Goal: Find specific page/section: Find specific page/section

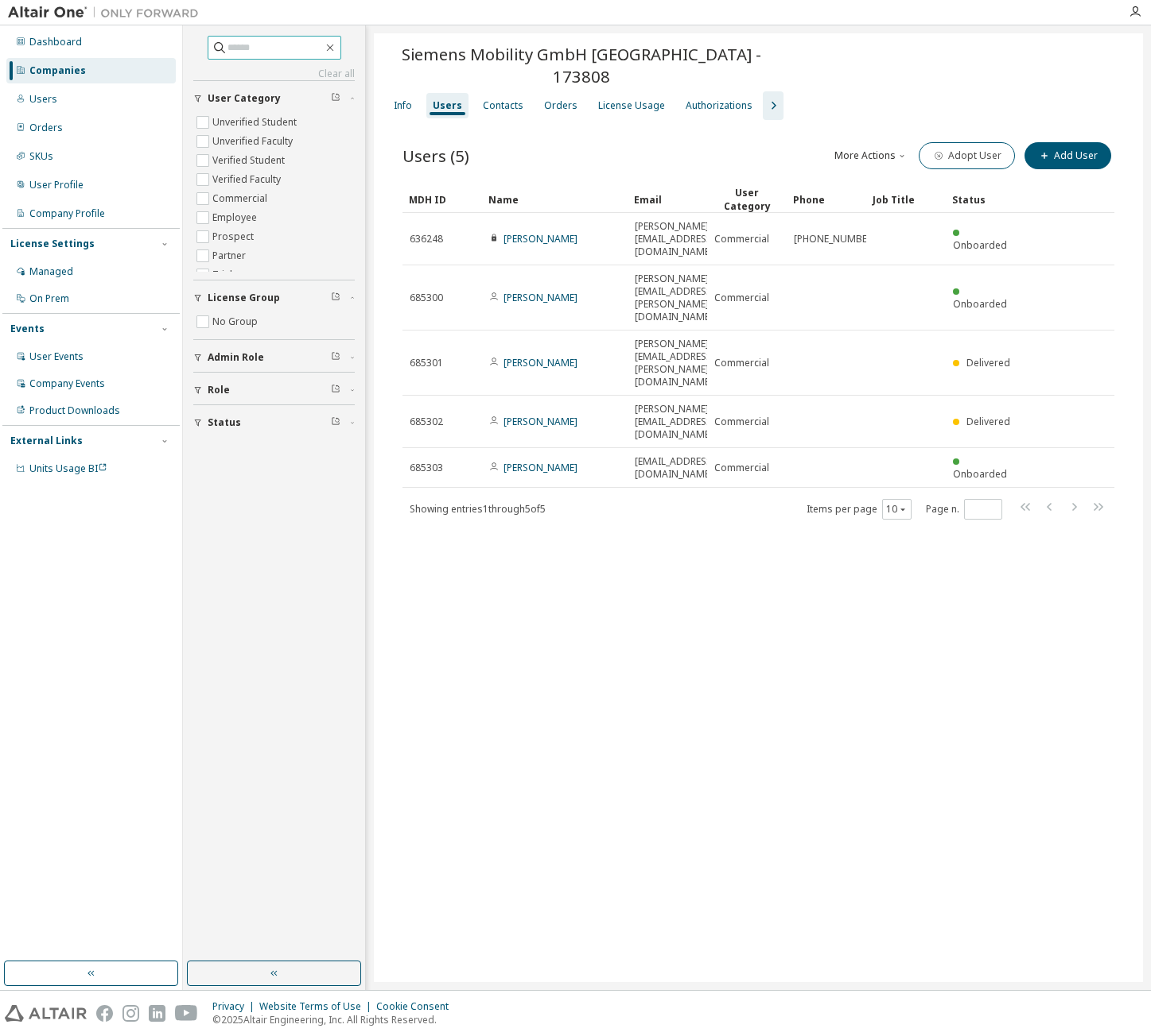
click at [255, 44] on input "text" at bounding box center [275, 48] width 96 height 16
type input "**********"
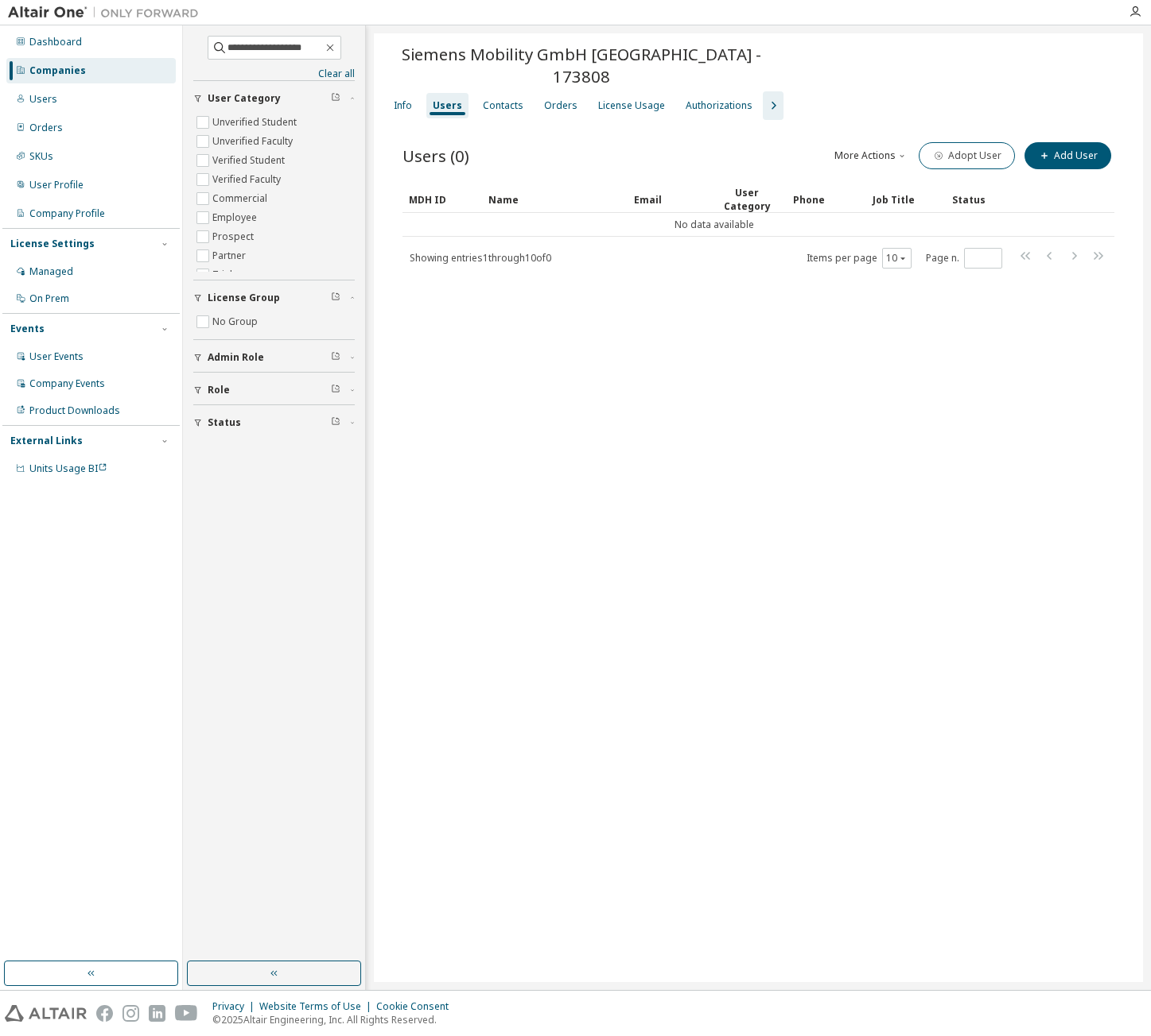
click at [84, 66] on div "Companies" at bounding box center [91, 71] width 169 height 26
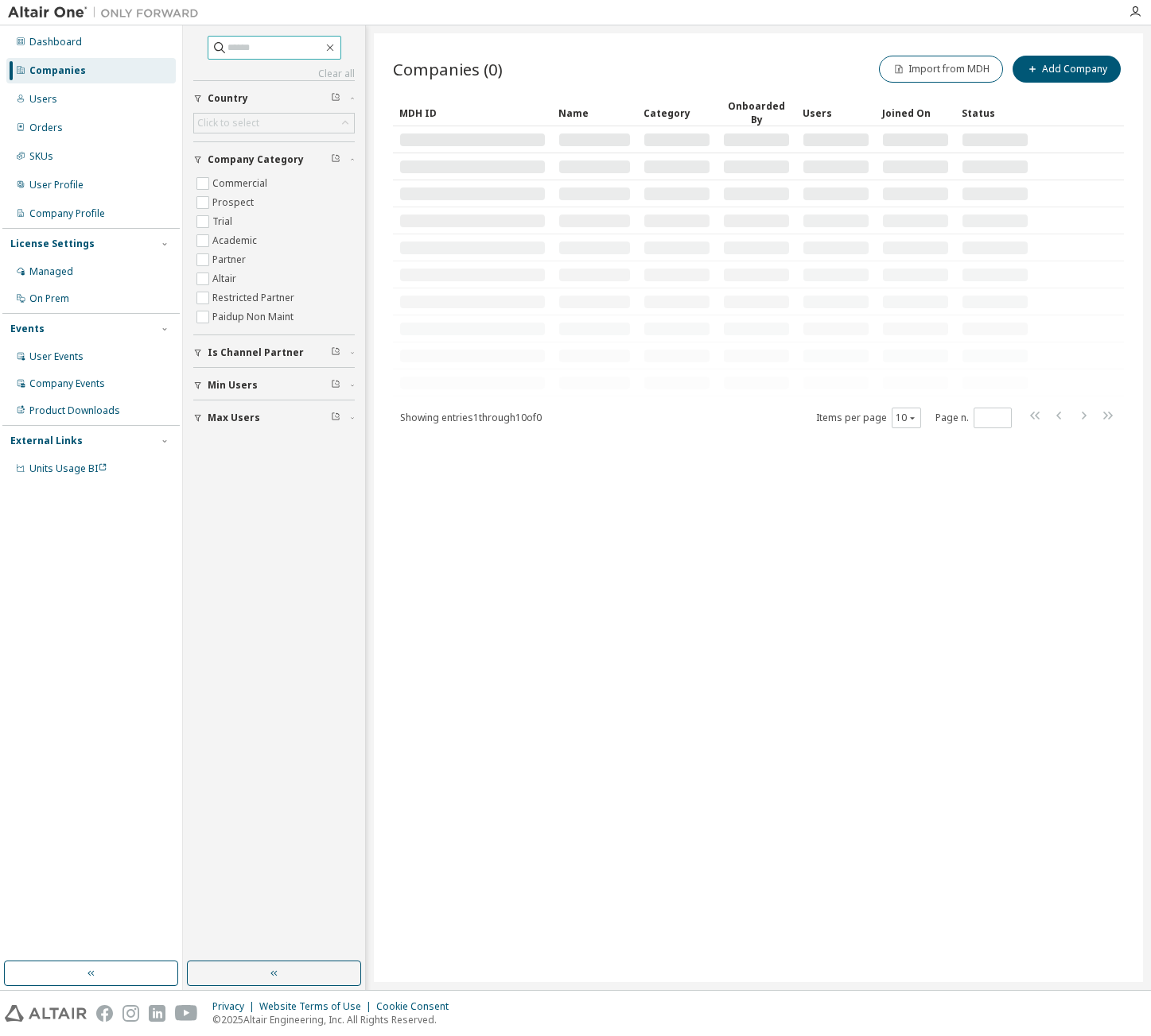
click at [280, 44] on input "text" at bounding box center [275, 48] width 96 height 16
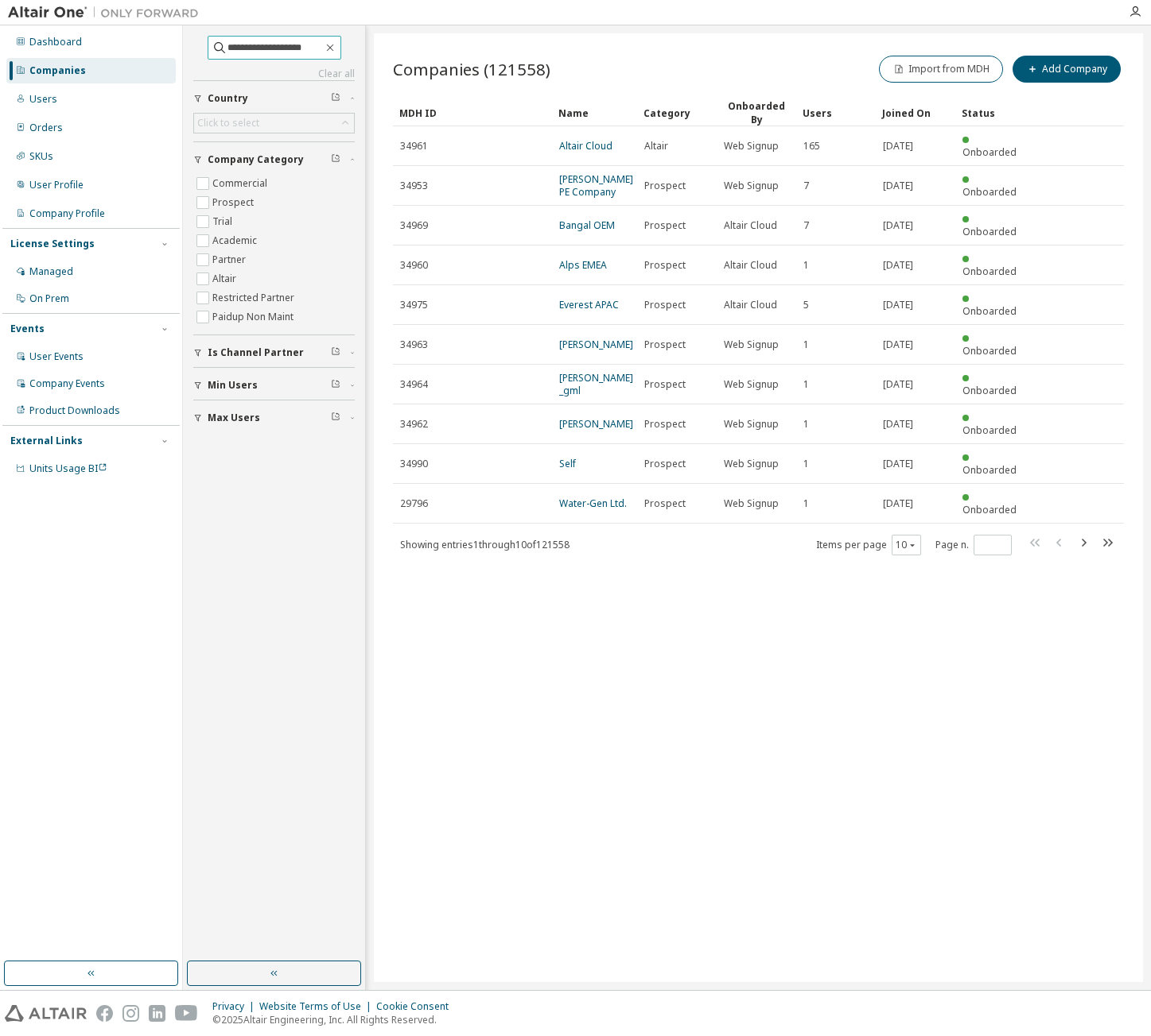
type input "**********"
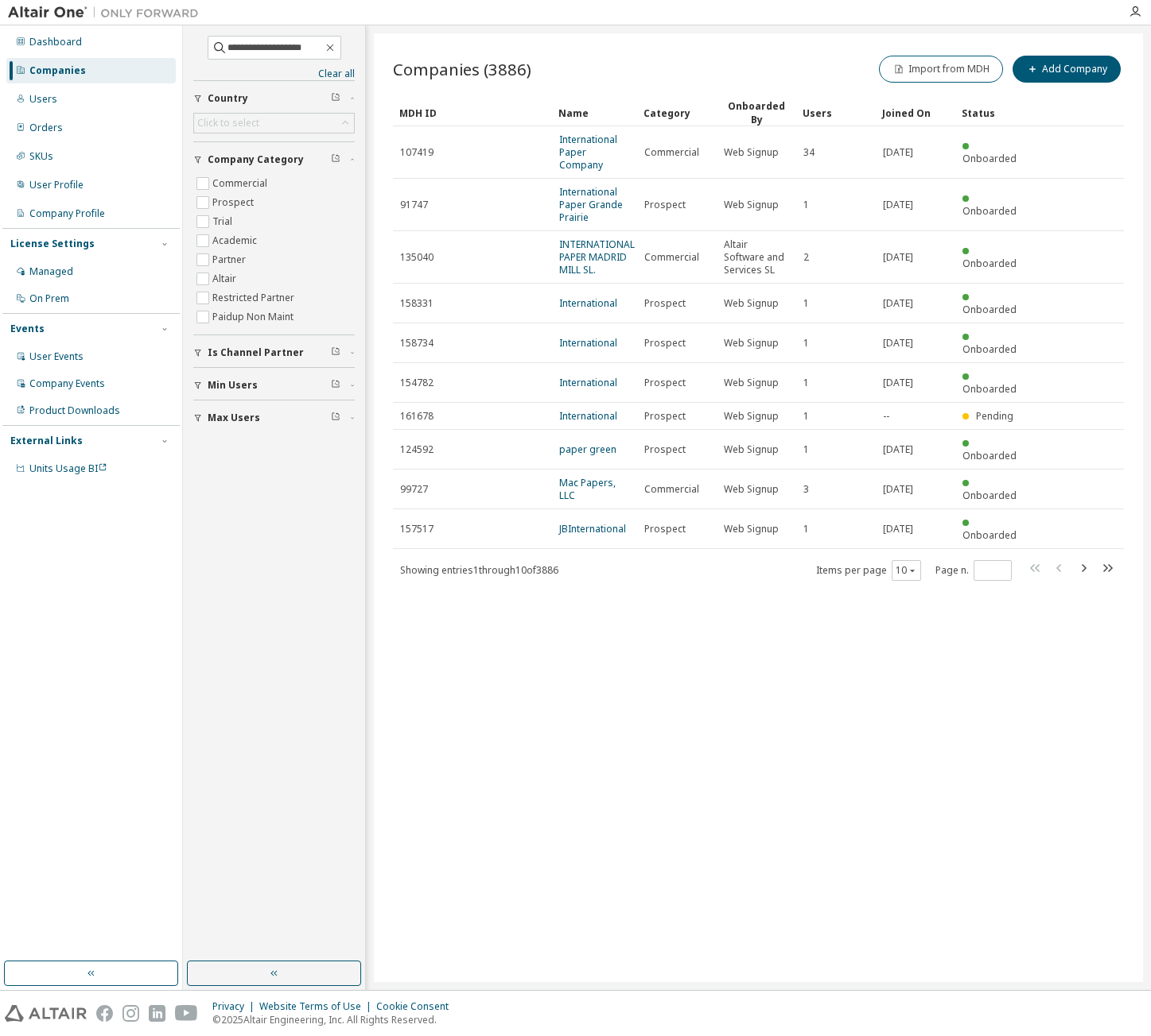
click at [604, 253] on link "INTERNATIONAL PAPER MADRID MILL SL." at bounding box center [596, 257] width 75 height 39
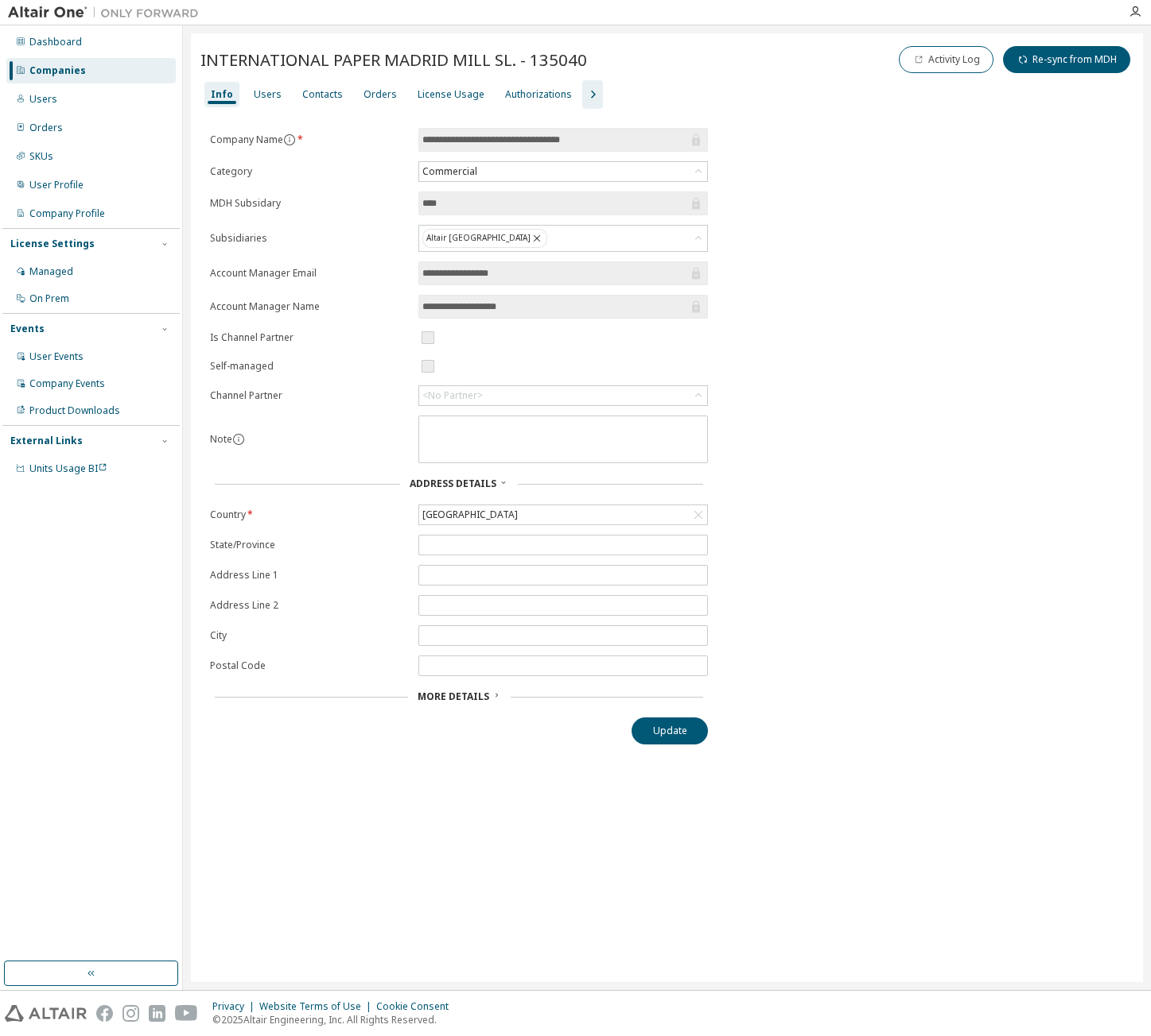
click at [268, 85] on div "Users" at bounding box center [267, 95] width 40 height 26
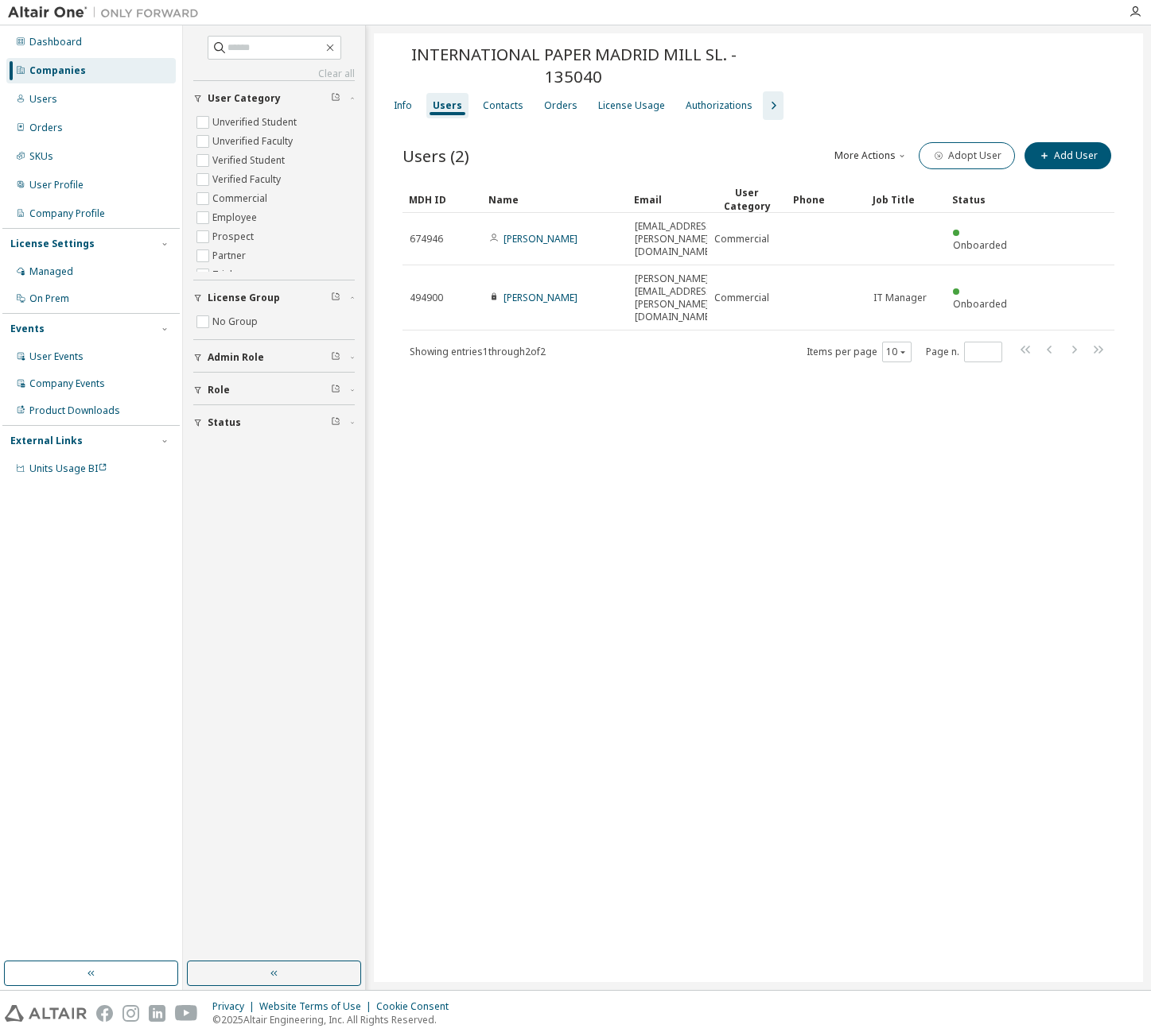
click at [621, 108] on div "License Usage" at bounding box center [631, 105] width 67 height 13
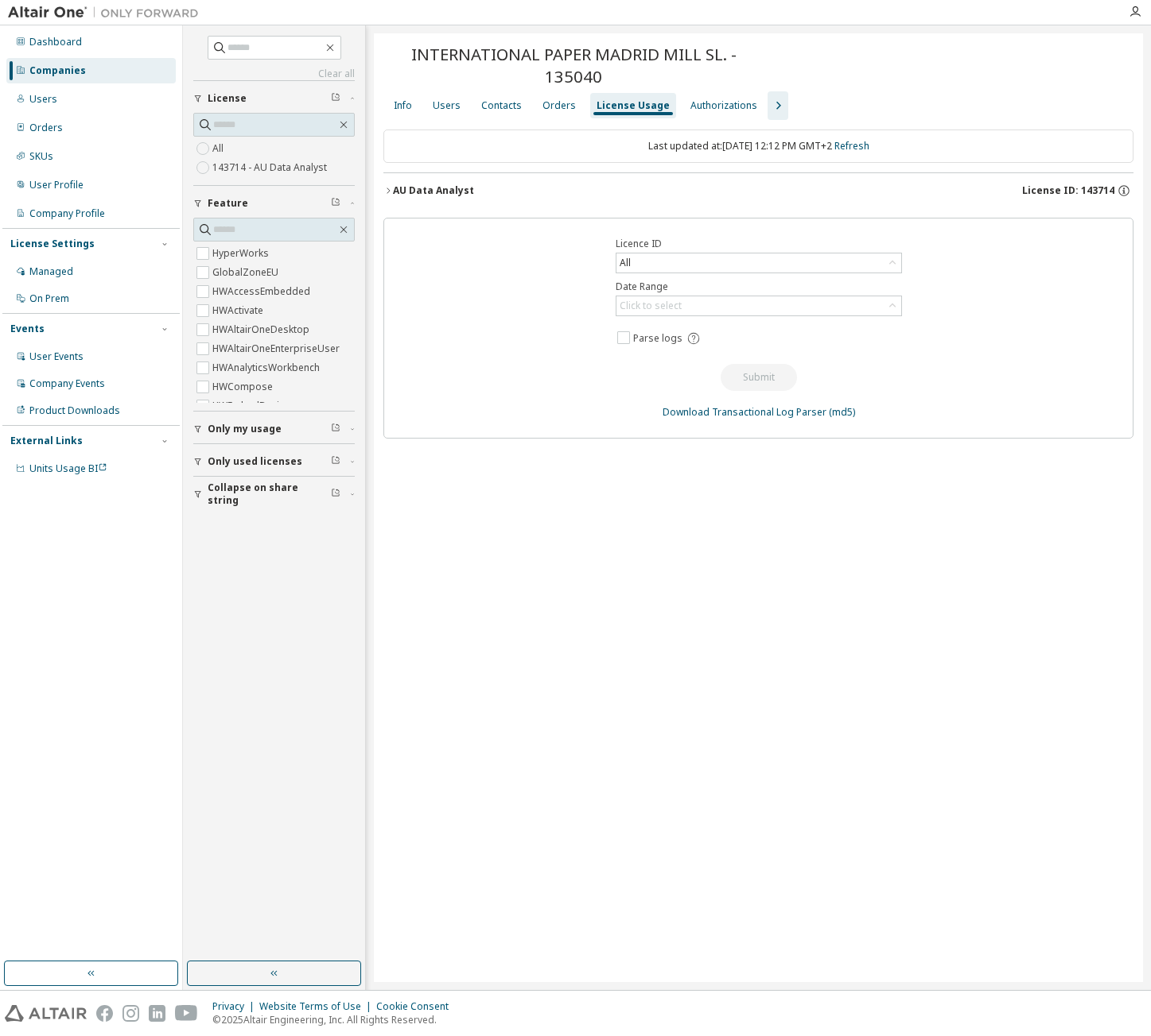
click at [652, 112] on div "License Usage" at bounding box center [632, 106] width 86 height 26
click at [638, 117] on div "License Usage" at bounding box center [632, 106] width 86 height 26
click at [549, 104] on div "Orders" at bounding box center [559, 105] width 33 height 13
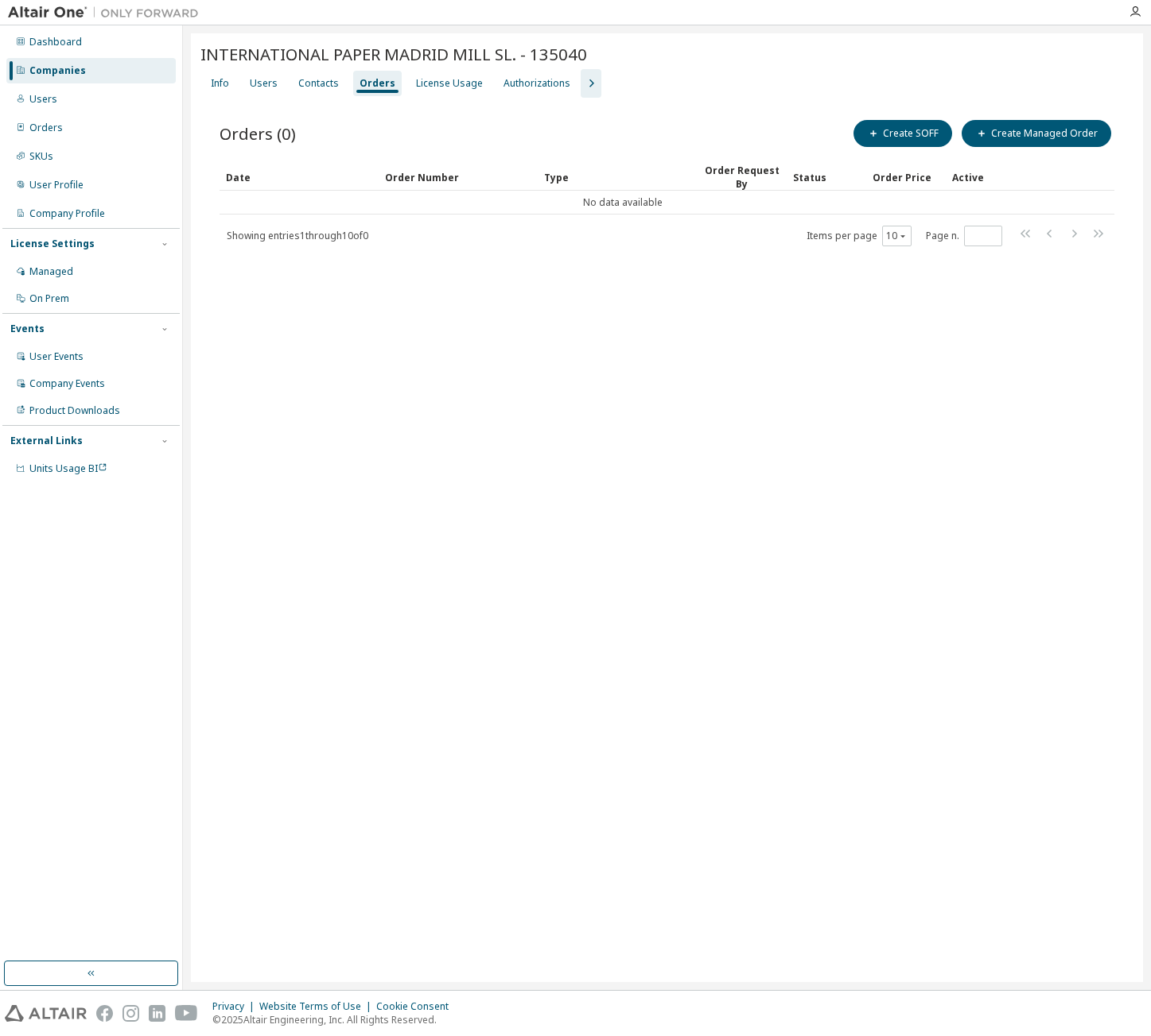
click at [231, 92] on div "Info" at bounding box center [220, 84] width 31 height 26
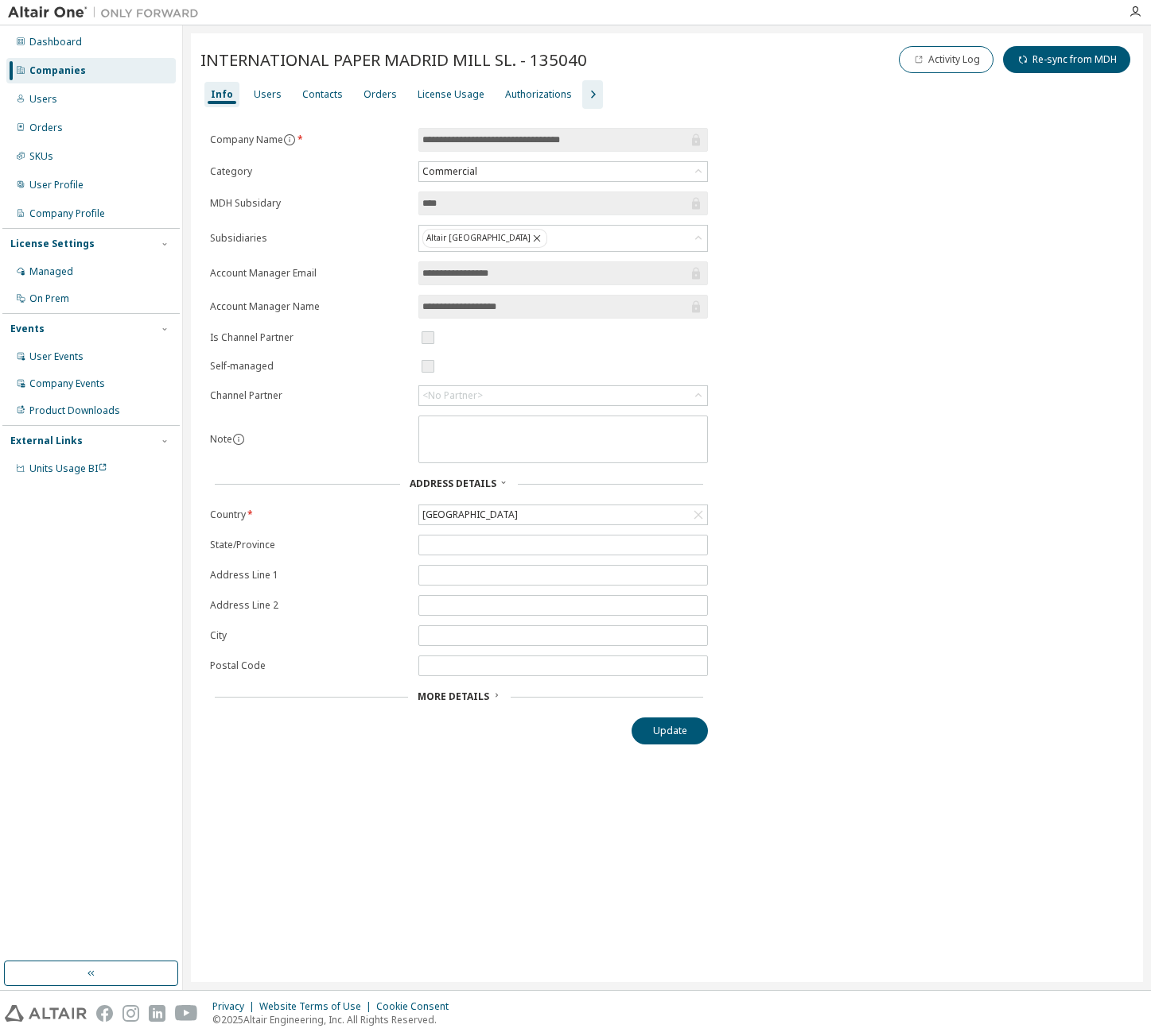
click at [429, 93] on div "License Usage" at bounding box center [451, 94] width 67 height 13
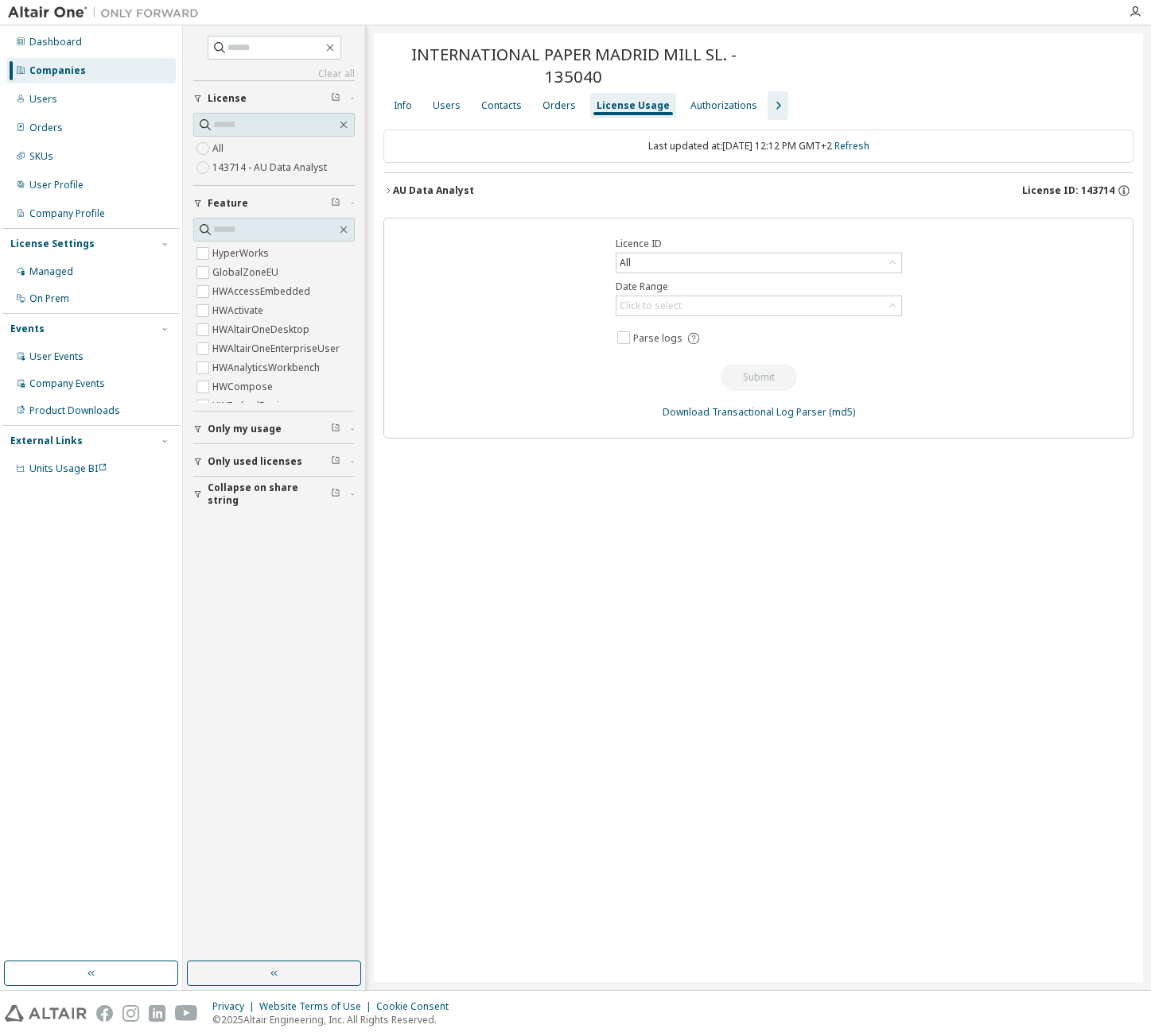
click at [400, 192] on div "AU Data Analyst" at bounding box center [433, 190] width 81 height 13
